Goal: Communication & Community: Answer question/provide support

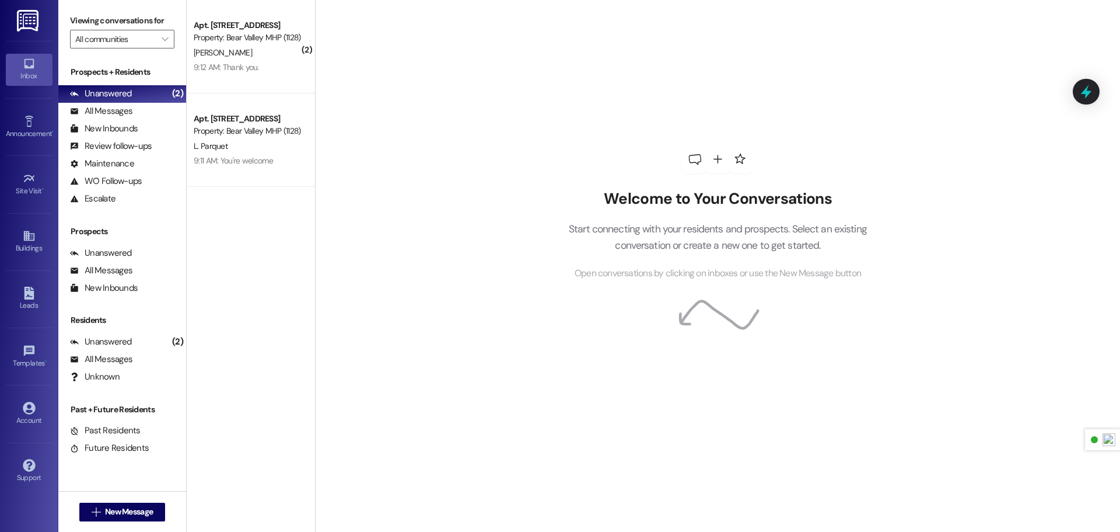
click at [25, 27] on img at bounding box center [29, 21] width 24 height 22
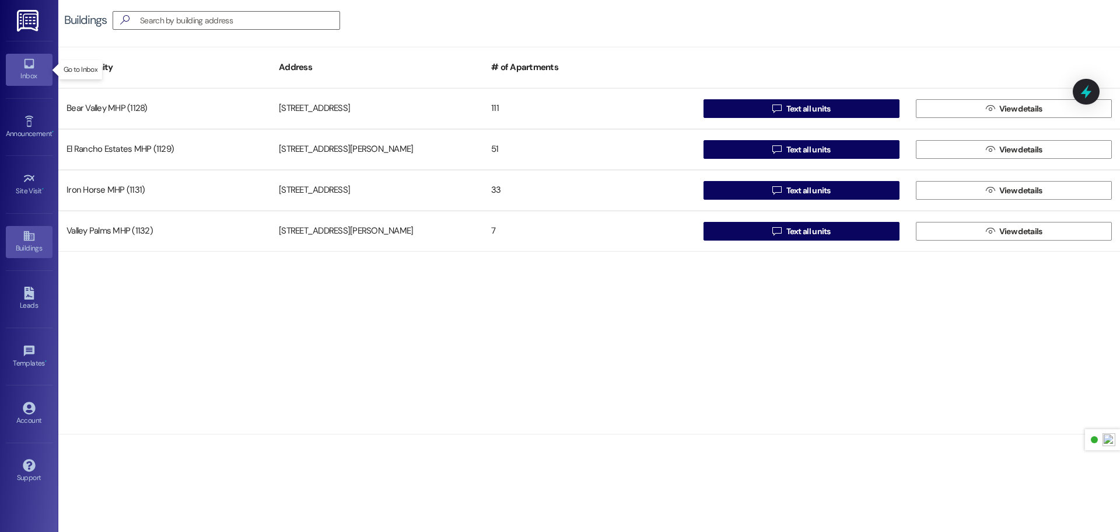
click at [26, 67] on icon at bounding box center [29, 64] width 10 height 10
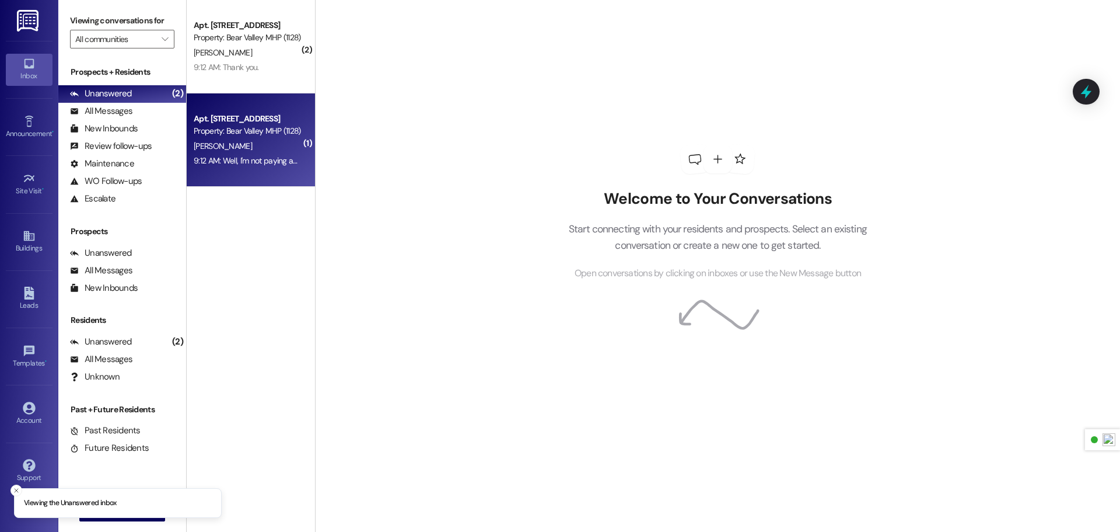
click at [256, 145] on div "[PERSON_NAME]" at bounding box center [248, 146] width 110 height 15
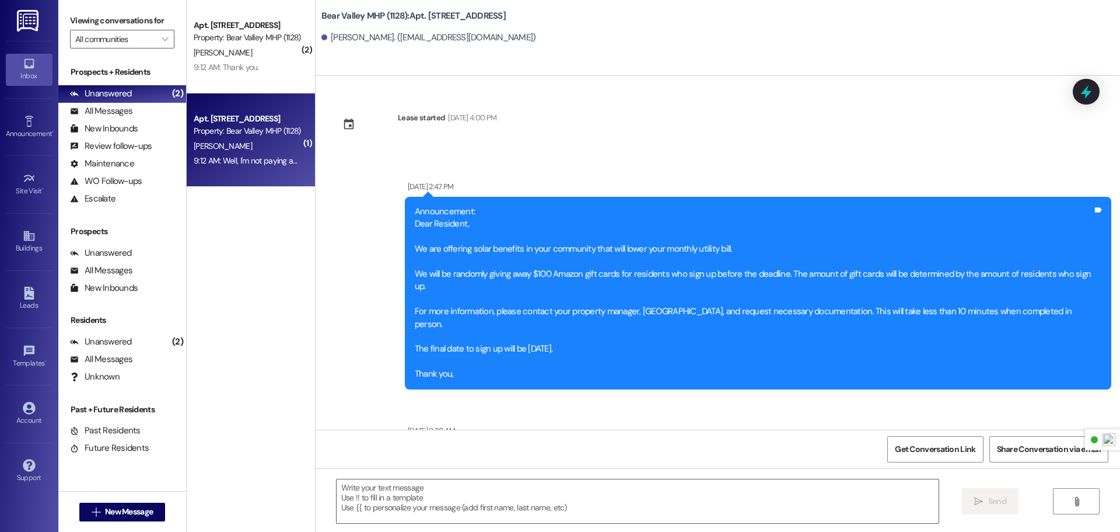
scroll to position [51107, 0]
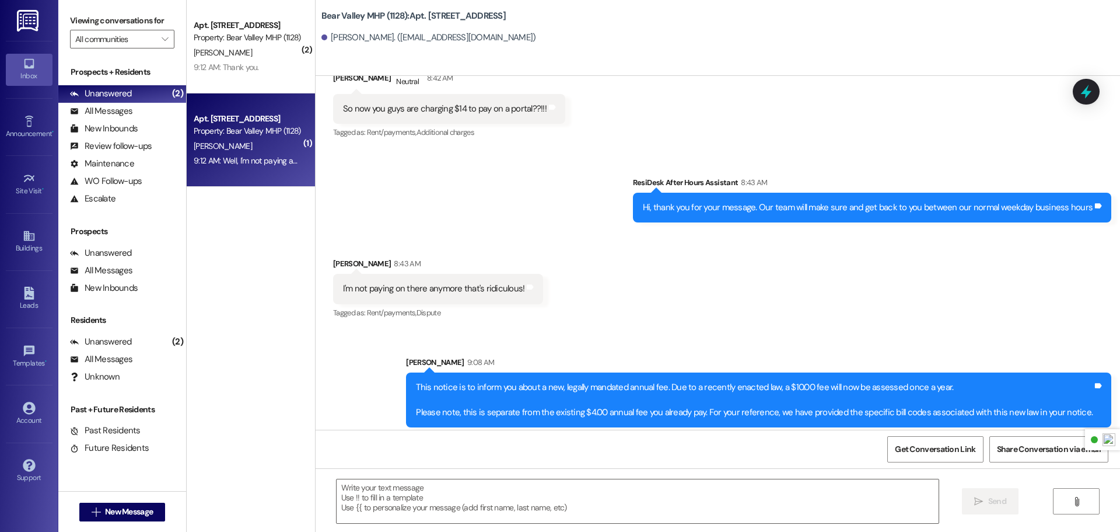
drag, startPoint x: 342, startPoint y: 386, endPoint x: 806, endPoint y: 397, distance: 463.4
copy div "Well, I'm not paying anything more than the four dollars if that's not a choice…"
click at [411, 496] on textarea at bounding box center [638, 501] width 602 height 44
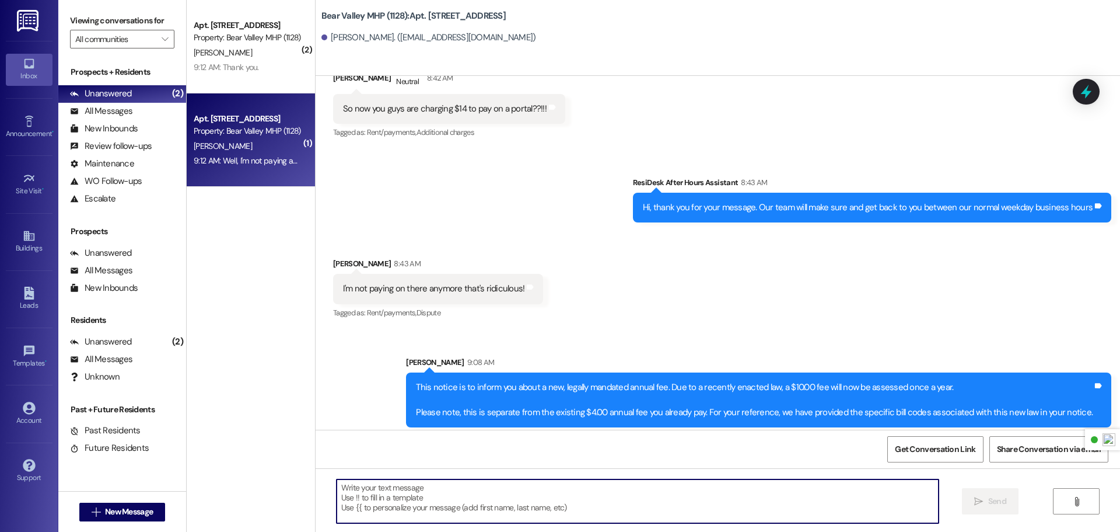
paste textarea "I completely understand your frustration. No one likes to see new fees, and I w…"
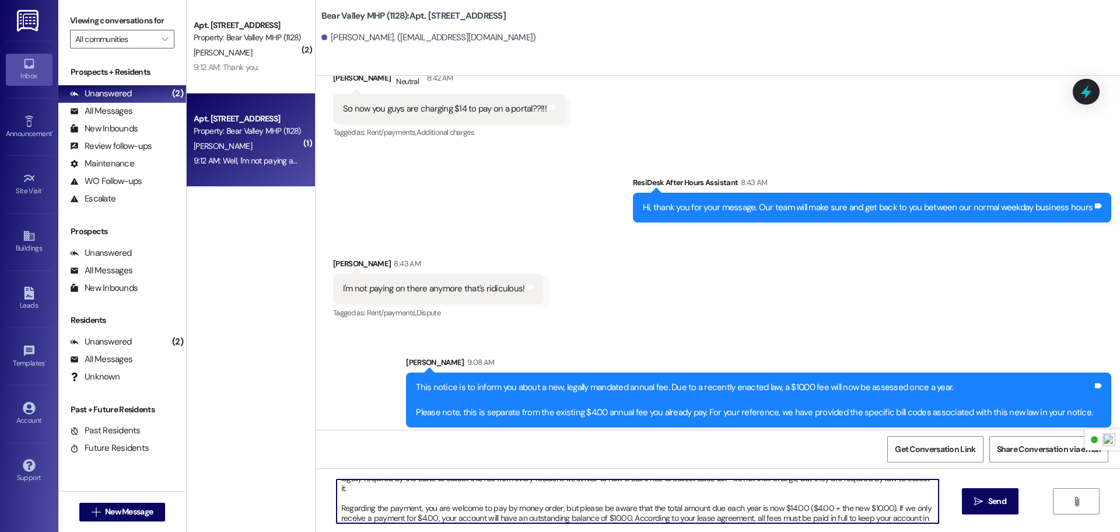
scroll to position [41, 0]
click at [560, 498] on textarea "I completely understand your frustration. No one likes to see new fees, and I w…" at bounding box center [638, 501] width 602 height 44
type textarea "I completely understand your frustration. No one likes to see new fees, and I w…"
click at [824, 513] on textarea "I completely understand your frustration. No one likes to see new fees, and I w…" at bounding box center [638, 501] width 602 height 44
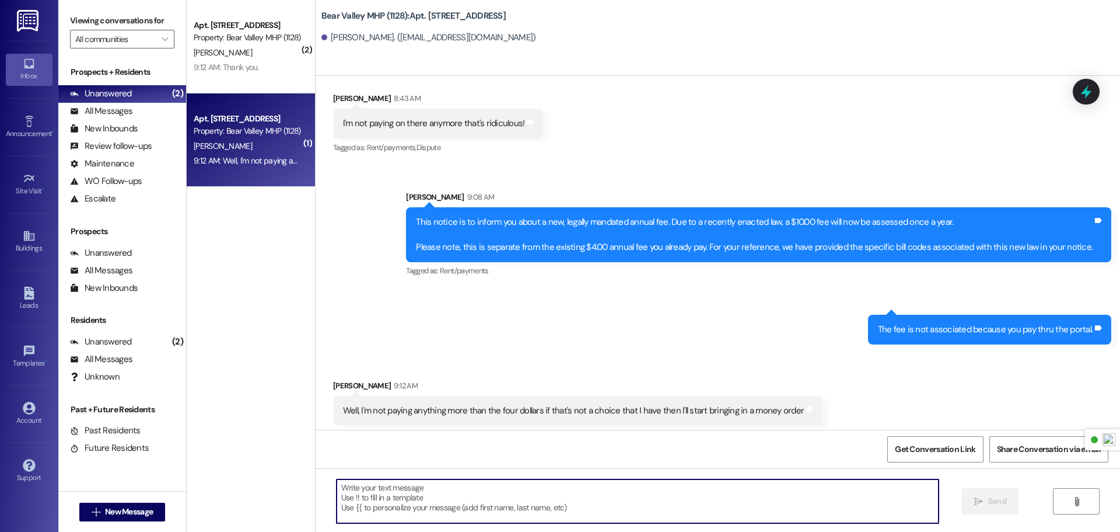
scroll to position [51276, 0]
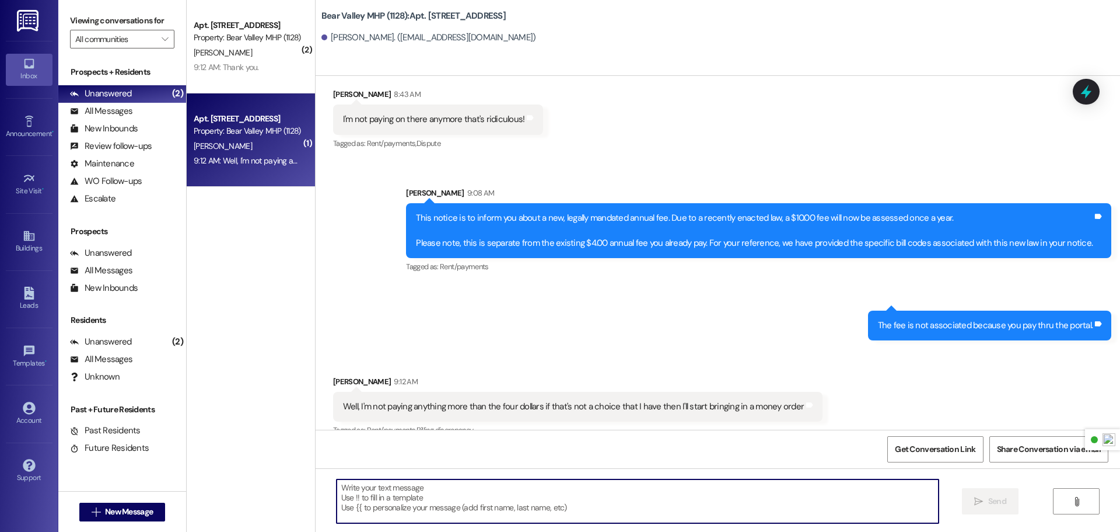
click at [41, 22] on link at bounding box center [28, 20] width 37 height 41
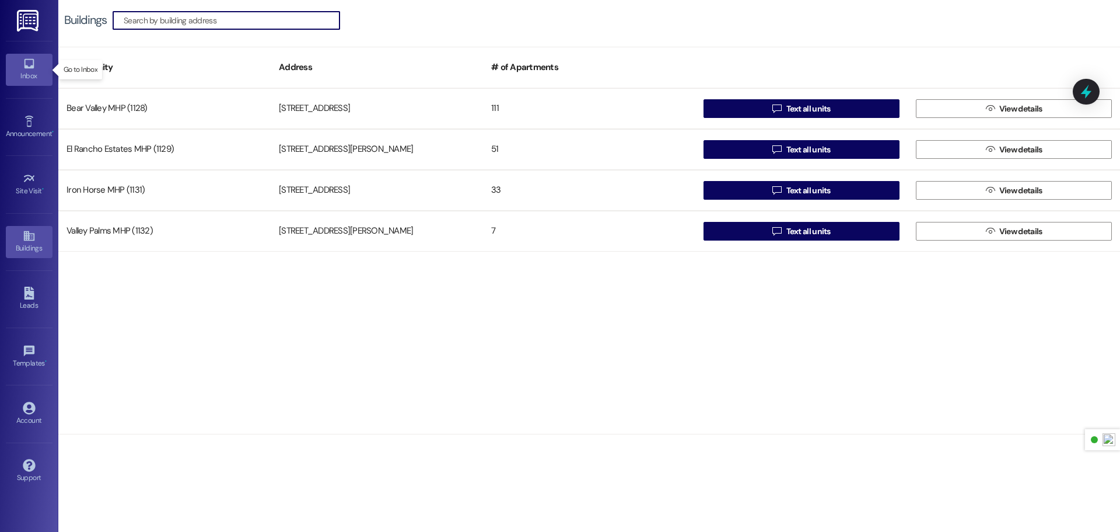
click at [32, 74] on div "Inbox" at bounding box center [29, 76] width 58 height 12
